Goal: Find specific page/section: Find specific page/section

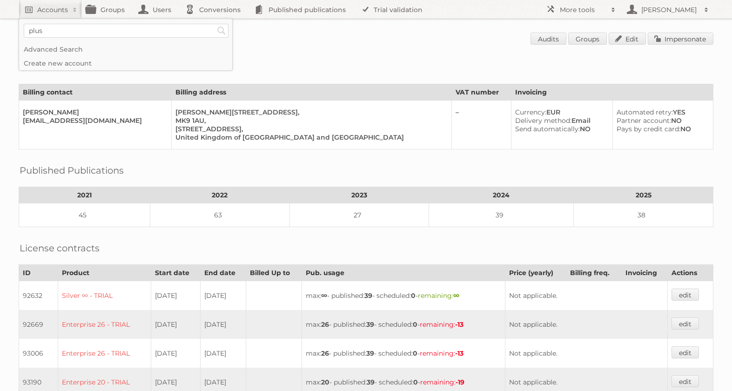
type input"] "plus"
click at [214, 24] on input "Search" at bounding box center [221, 31] width 14 height 14
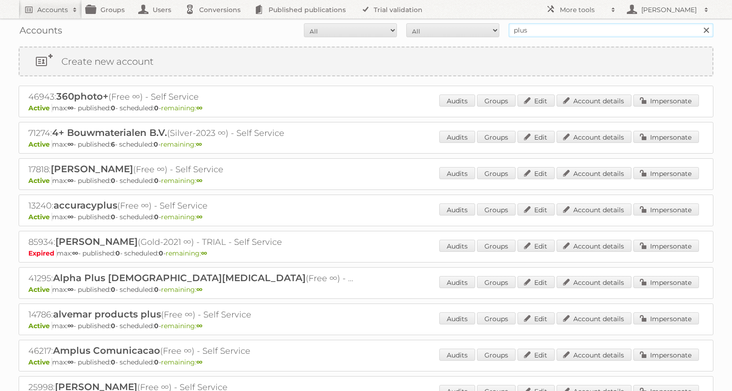
click at [609, 32] on input "plus" at bounding box center [611, 30] width 205 height 14
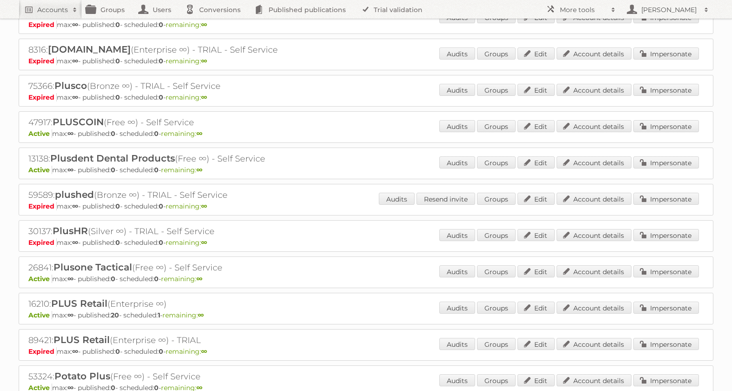
scroll to position [3617, 0]
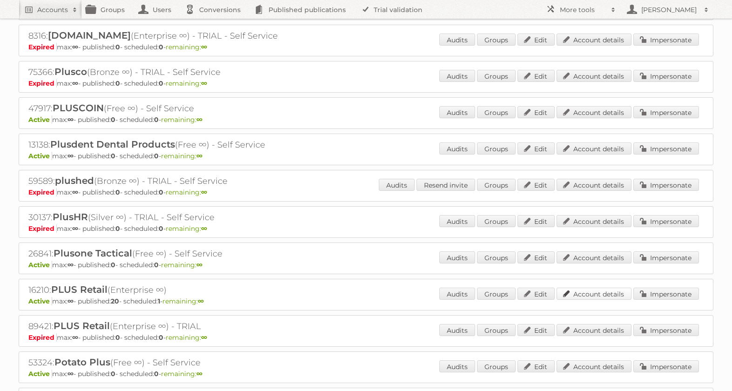
click at [590, 295] on link "Account details" at bounding box center [593, 294] width 75 height 12
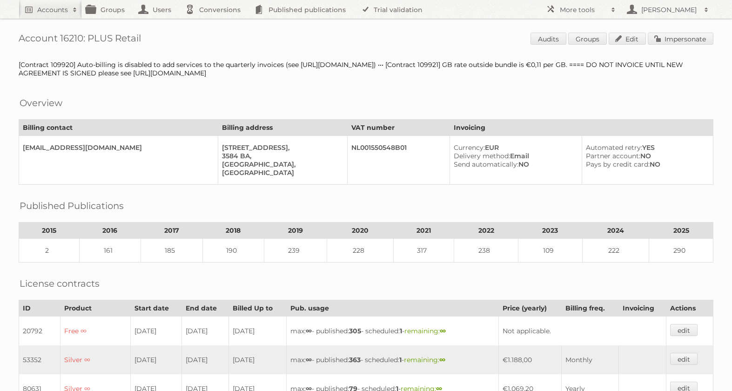
click at [482, 251] on td "238" at bounding box center [486, 251] width 64 height 24
click at [488, 249] on td "238" at bounding box center [486, 251] width 64 height 24
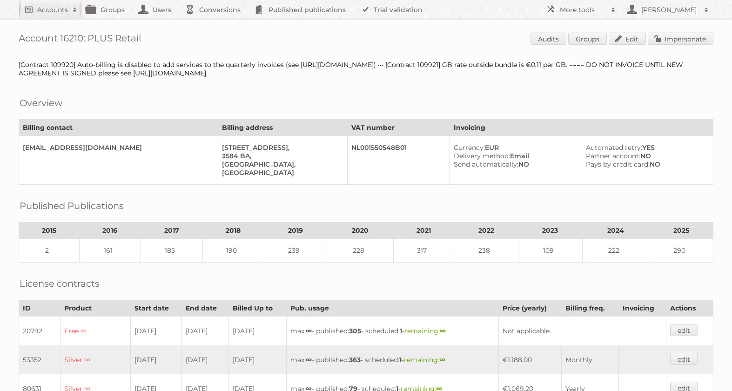
click at [447, 102] on div "Overview Billing contact Billing address VAT number Invoicing [EMAIL_ADDRESS][D…" at bounding box center [366, 138] width 695 height 94
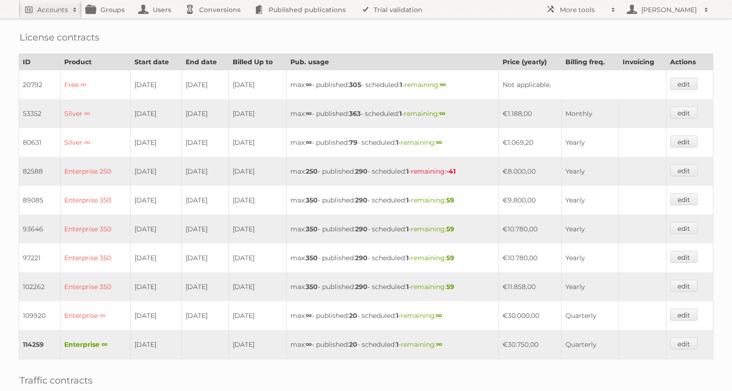
scroll to position [604, 0]
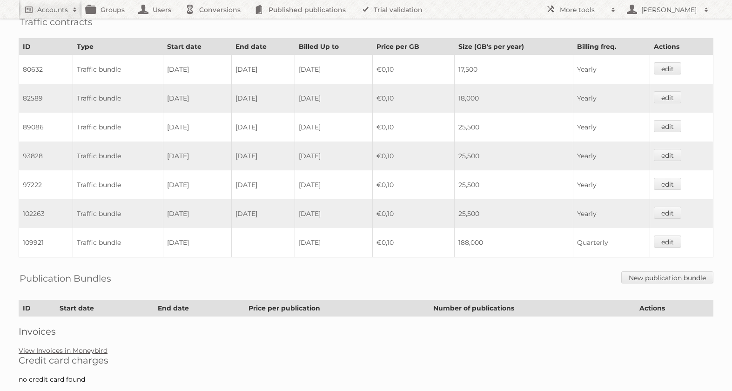
click at [73, 352] on link "View Invoices in Moneybird" at bounding box center [63, 350] width 89 height 8
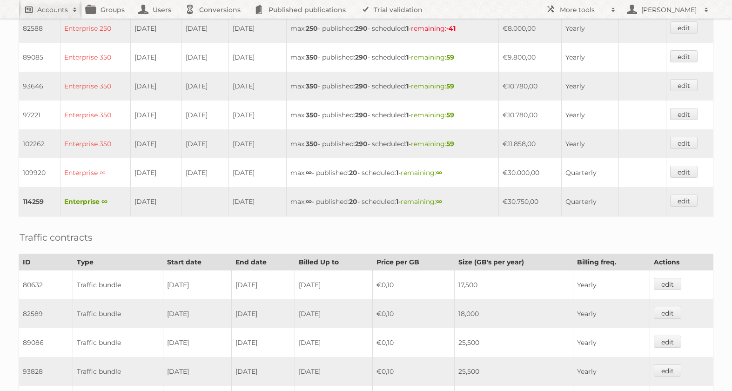
scroll to position [0, 0]
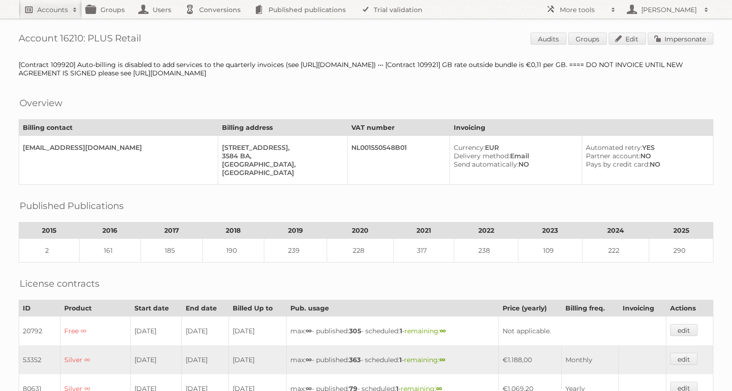
click at [53, 13] on h2 "Accounts" at bounding box center [52, 9] width 31 height 9
type input"] "gamma"
click at [214, 24] on input "Search" at bounding box center [221, 31] width 14 height 14
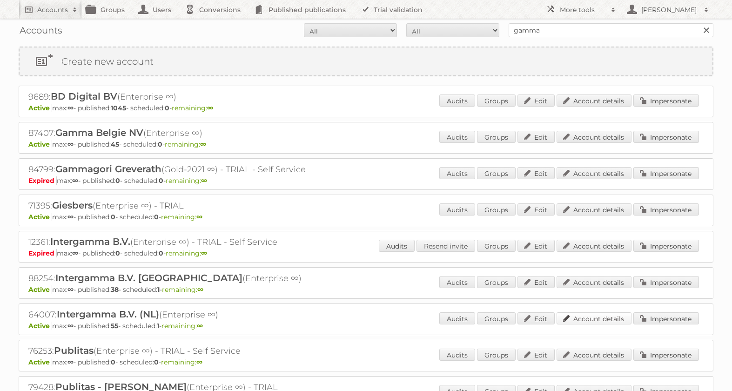
click at [607, 315] on link "Account details" at bounding box center [593, 318] width 75 height 12
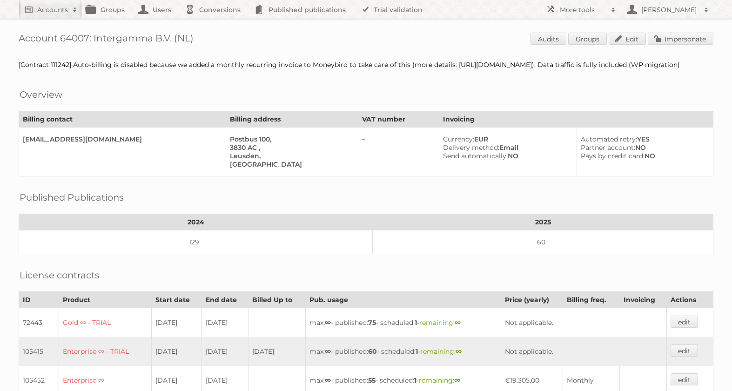
drag, startPoint x: 199, startPoint y: 40, endPoint x: 44, endPoint y: 37, distance: 155.0
click at [8, 36] on div "Account 64007: Intergamma B.V. (NL) Audits Groups Edit Impersonate [Contract 11…" at bounding box center [366, 321] width 732 height 643
copy h1 "Account 64007: Intergamma B.V. (NL)"
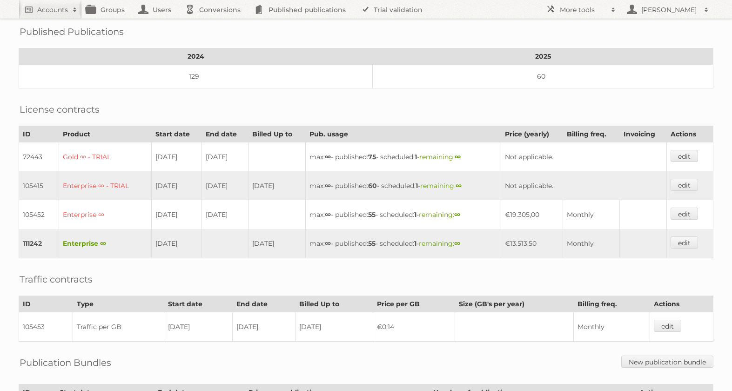
scroll to position [167, 0]
